Goal: Transaction & Acquisition: Purchase product/service

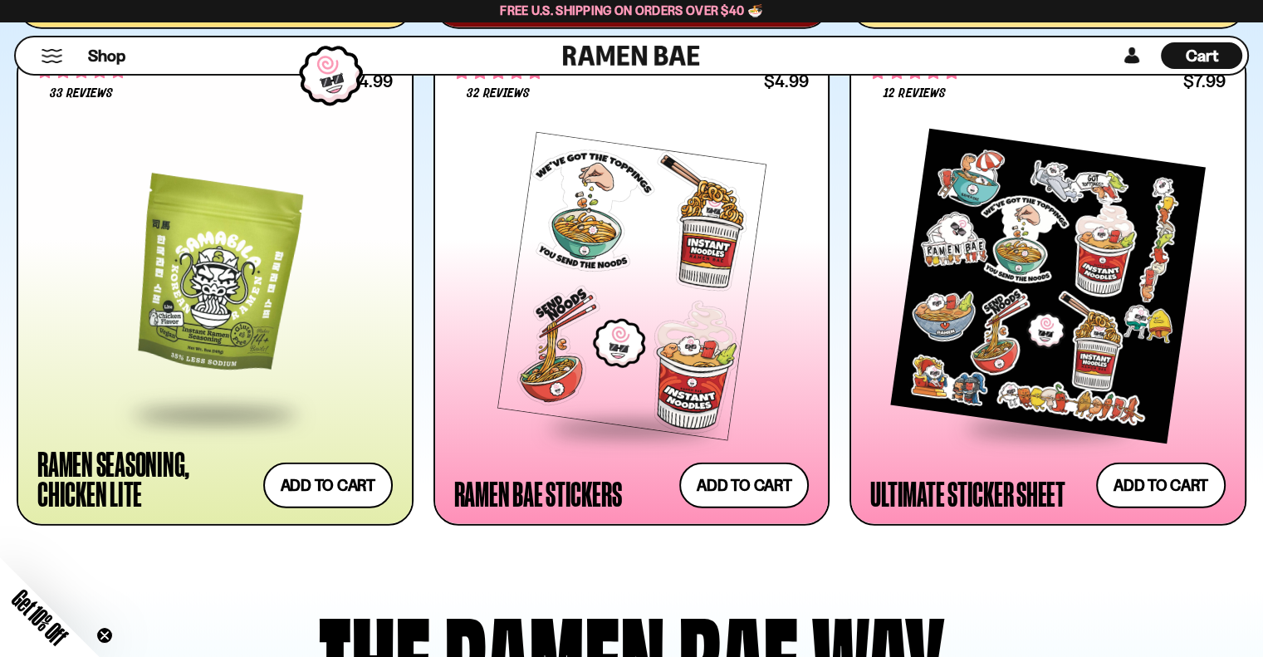
scroll to position [3947, 0]
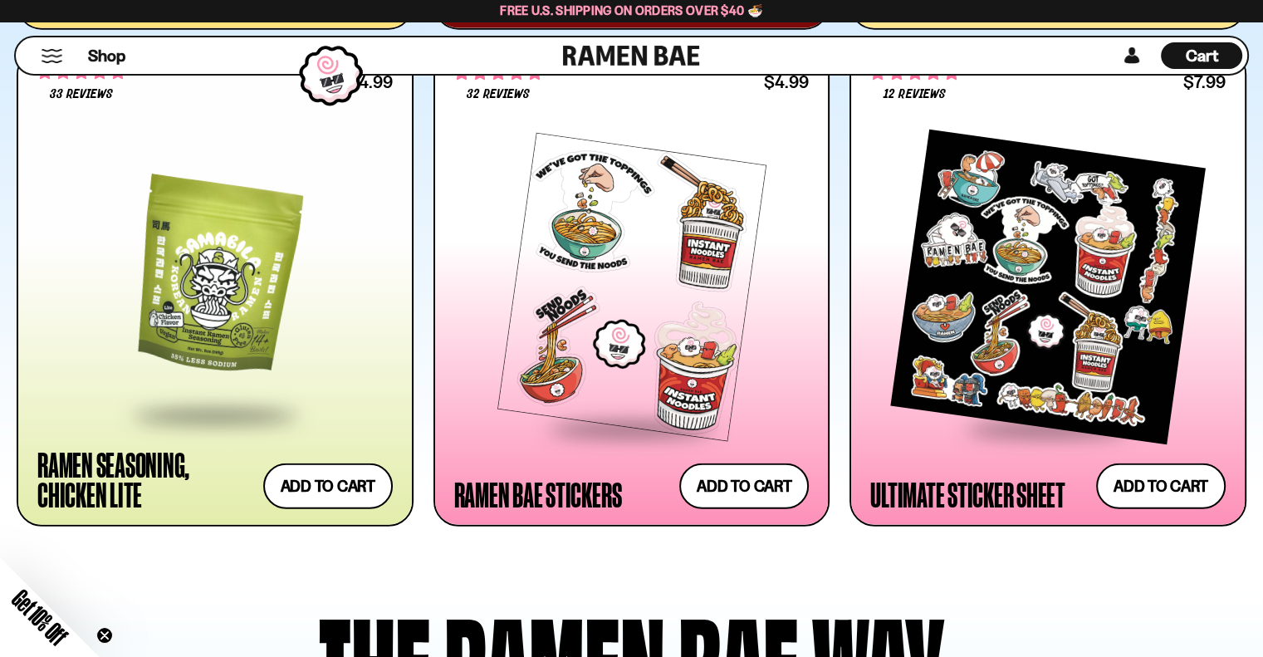
click at [1046, 271] on div at bounding box center [1047, 287] width 355 height 279
